Goal: Task Accomplishment & Management: Manage account settings

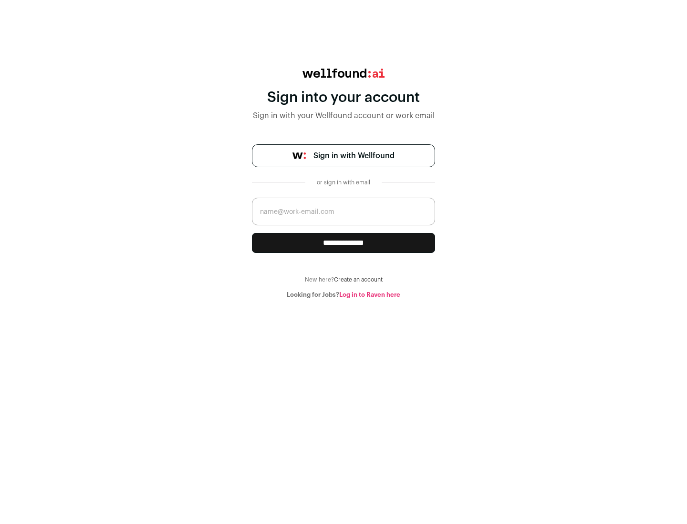
click at [353, 156] on span "Sign in with Wellfound" at bounding box center [353, 155] width 81 height 11
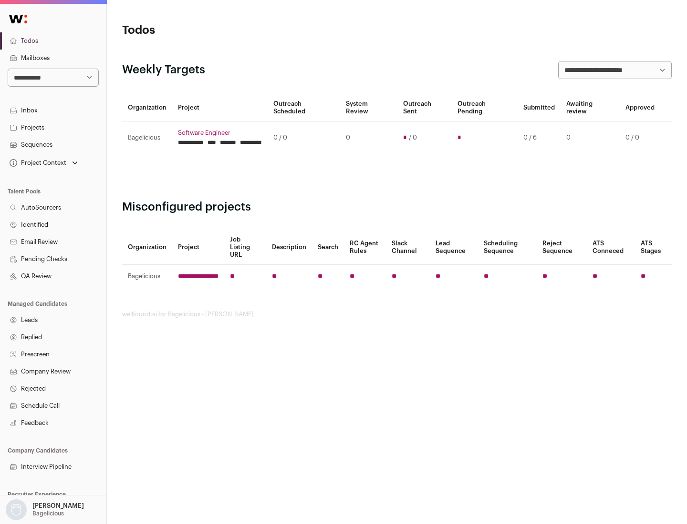
click at [53, 127] on link "Projects" at bounding box center [53, 127] width 106 height 17
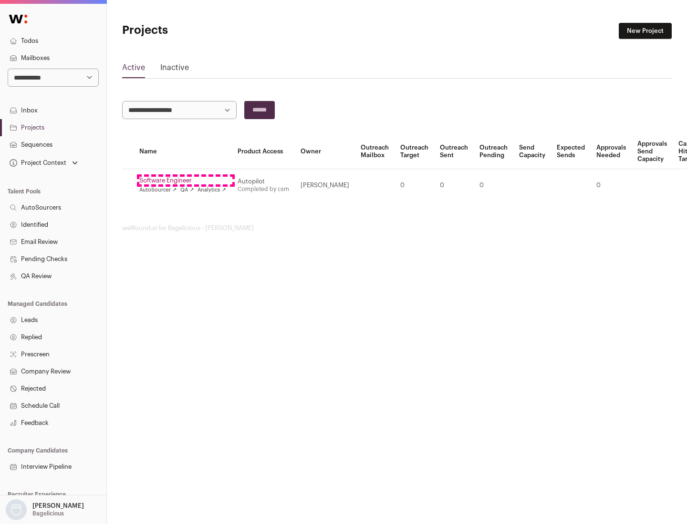
click at [185, 181] on link "Software Engineer" at bounding box center [182, 181] width 87 height 8
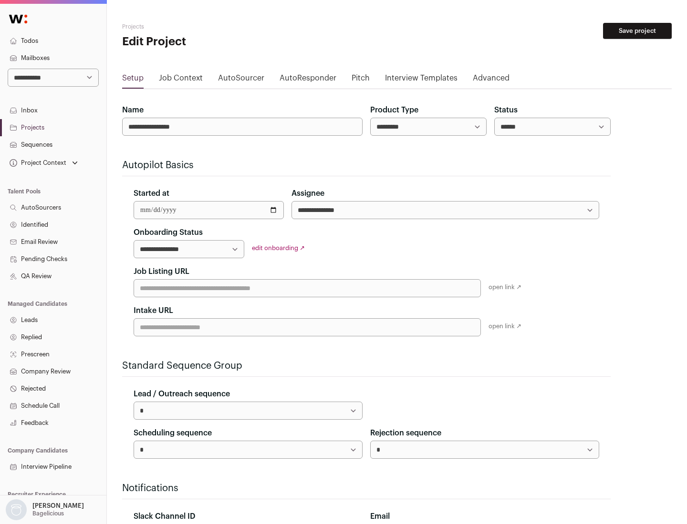
click at [637, 31] on button "Save project" at bounding box center [637, 31] width 69 height 16
